Goal: Information Seeking & Learning: Learn about a topic

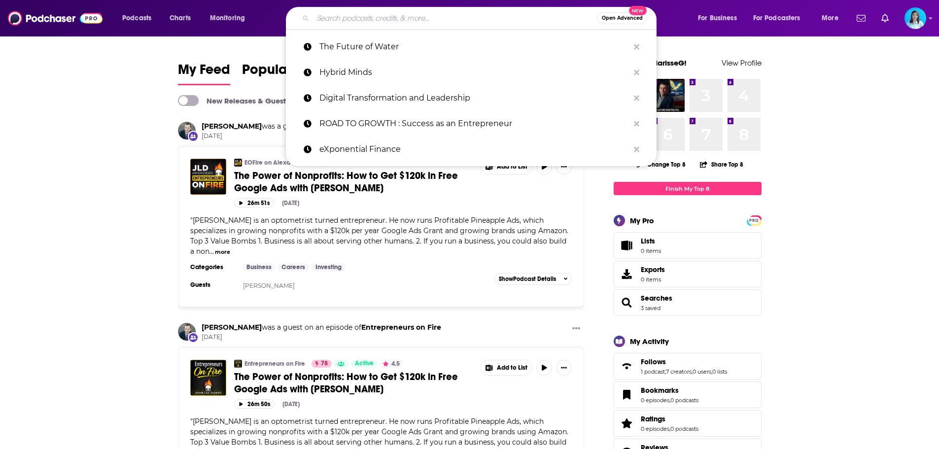
click at [359, 18] on input "Search podcasts, credits, & more..." at bounding box center [455, 18] width 284 height 16
paste input "Brand for Good"
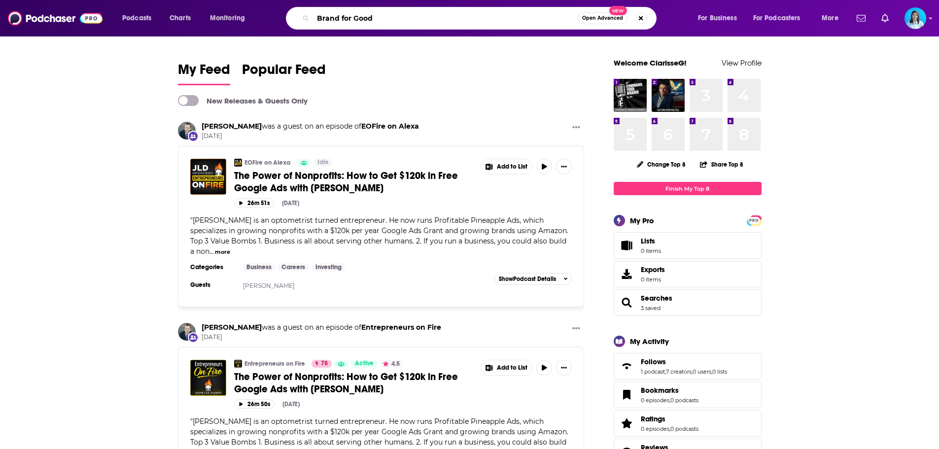
type input "Brand for Good"
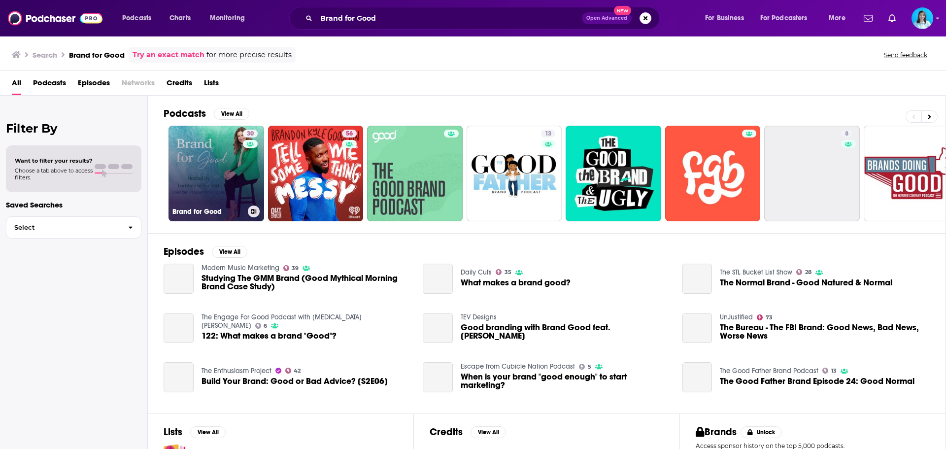
click at [224, 171] on link "30 Brand for Good" at bounding box center [217, 174] width 96 height 96
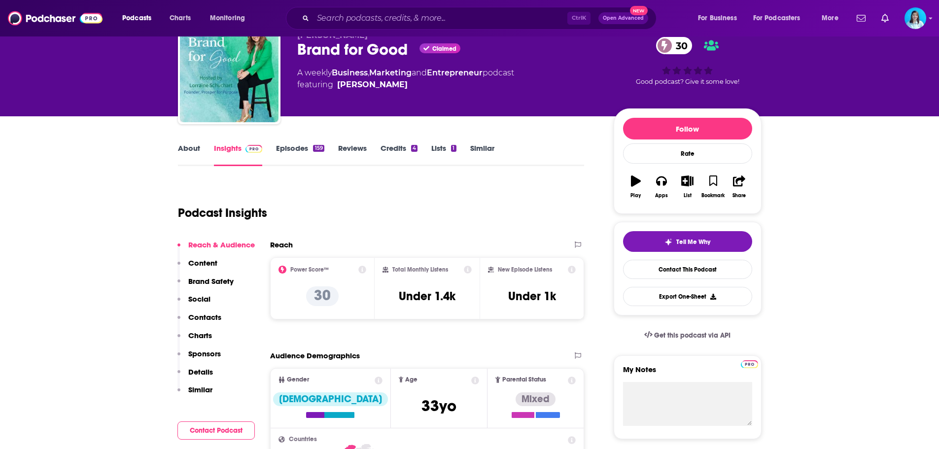
scroll to position [99, 0]
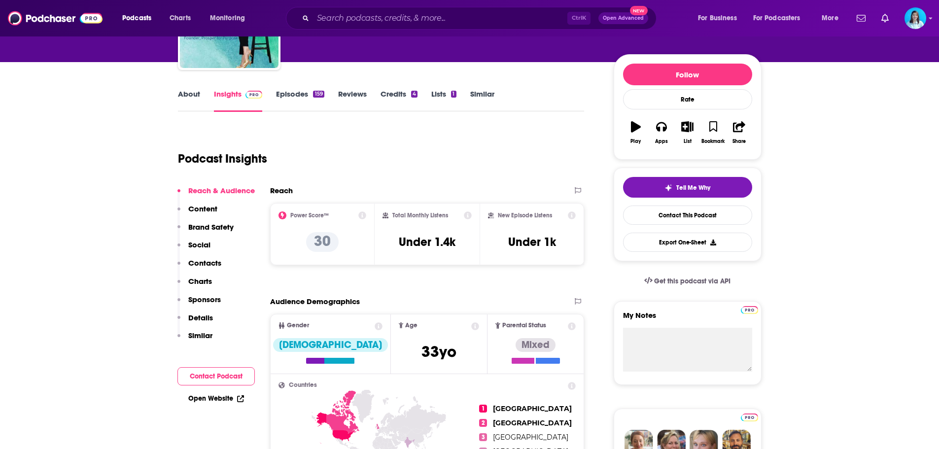
click at [360, 213] on icon at bounding box center [362, 215] width 8 height 8
